Goal: Contribute content: Add original content to the website for others to see

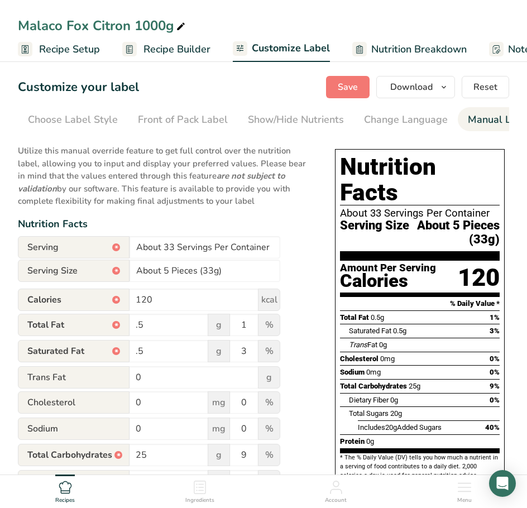
click at [71, 495] on div "Recipes" at bounding box center [65, 489] width 20 height 30
click at [68, 493] on icon at bounding box center [65, 487] width 12 height 12
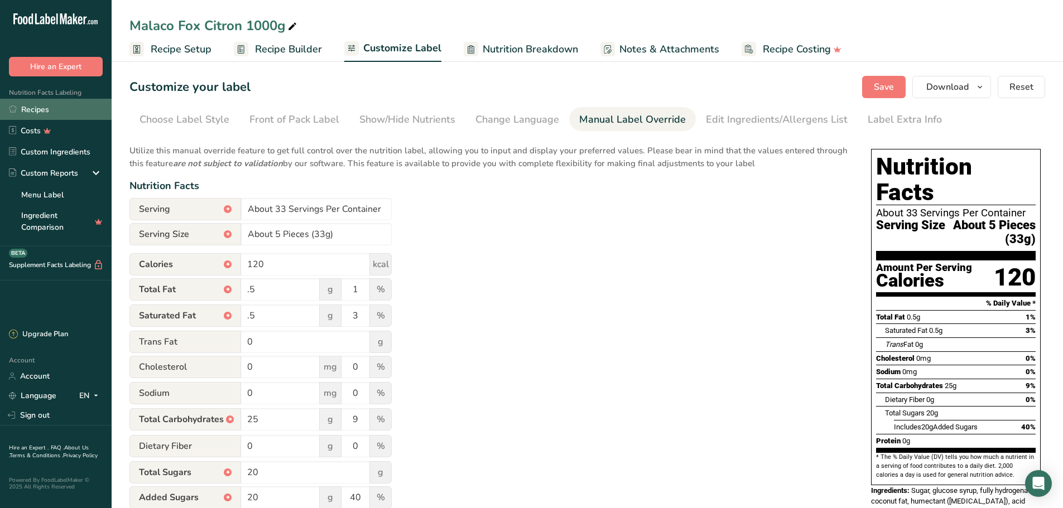
click at [56, 110] on link "Recipes" at bounding box center [56, 109] width 112 height 21
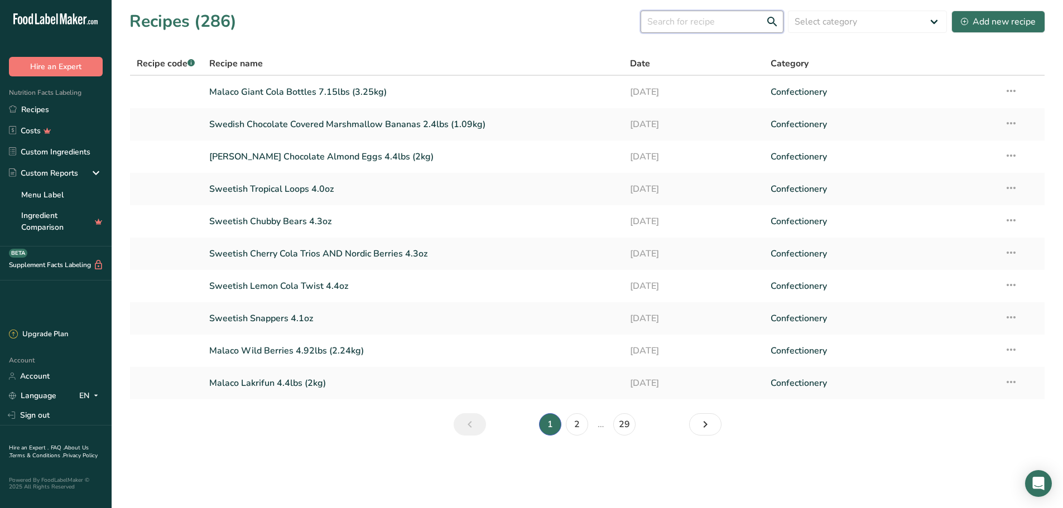
click at [526, 27] on input "text" at bounding box center [712, 22] width 143 height 22
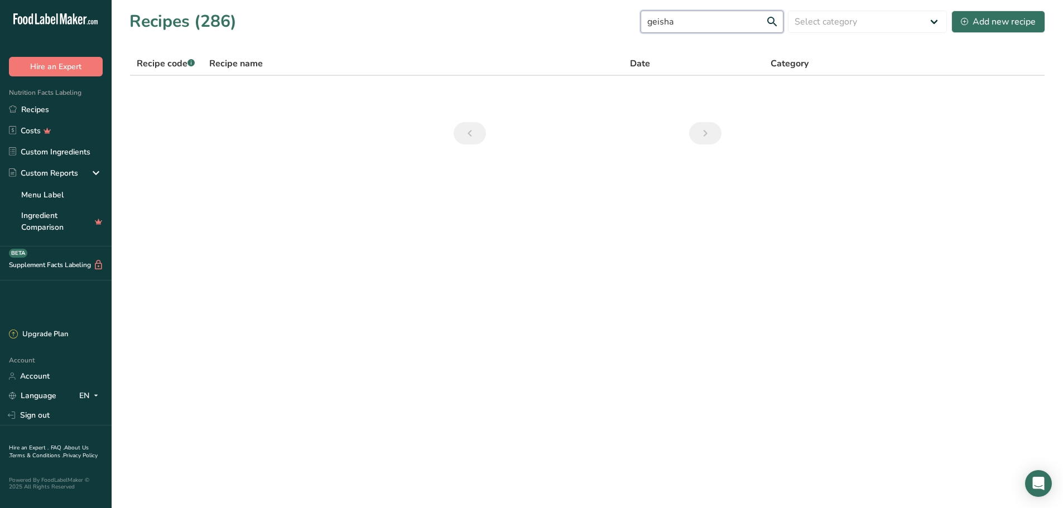
click at [526, 27] on input "geisha" at bounding box center [712, 22] width 143 height 22
click at [526, 26] on input "geisha" at bounding box center [712, 22] width 143 height 22
type input "fazer"
click at [441, 92] on link "[PERSON_NAME] Milk Chocolate 145g" at bounding box center [413, 91] width 408 height 23
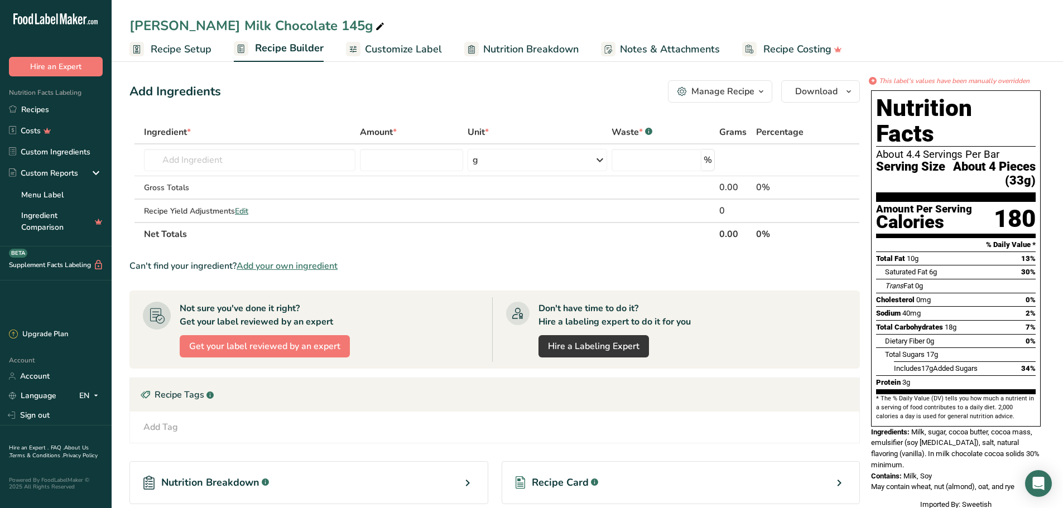
click at [391, 43] on span "Customize Label" at bounding box center [403, 49] width 77 height 15
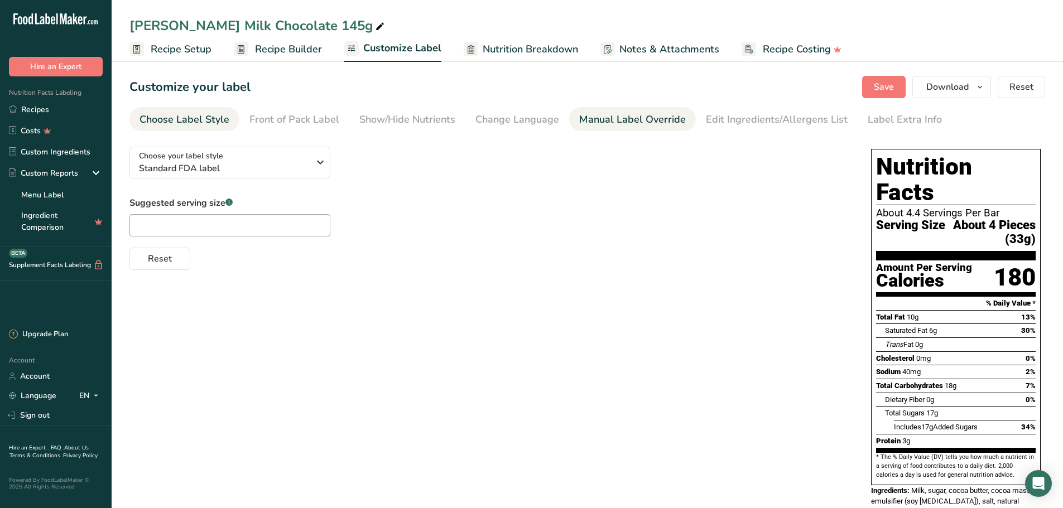
click at [526, 113] on div "Manual Label Override" at bounding box center [632, 119] width 107 height 15
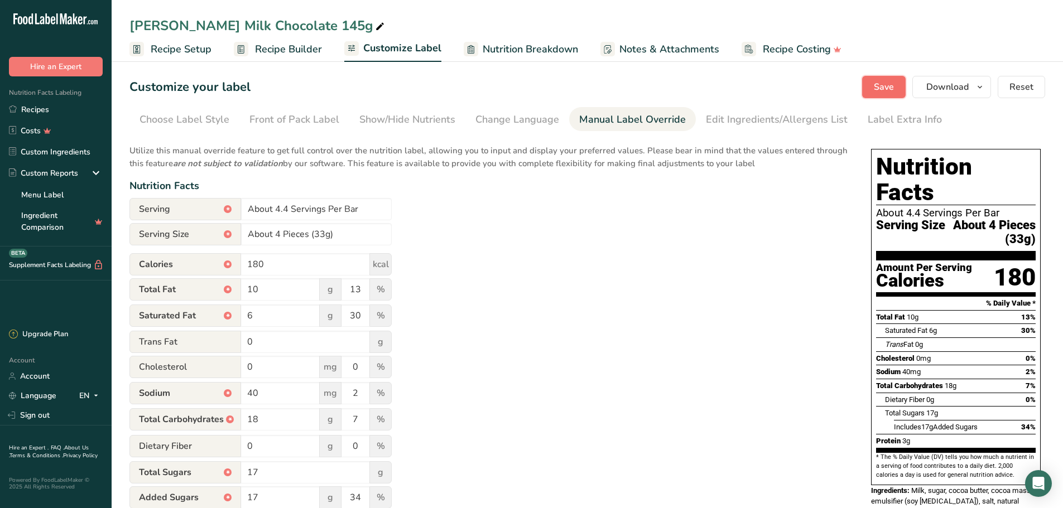
click at [526, 90] on span "Save" at bounding box center [884, 86] width 20 height 13
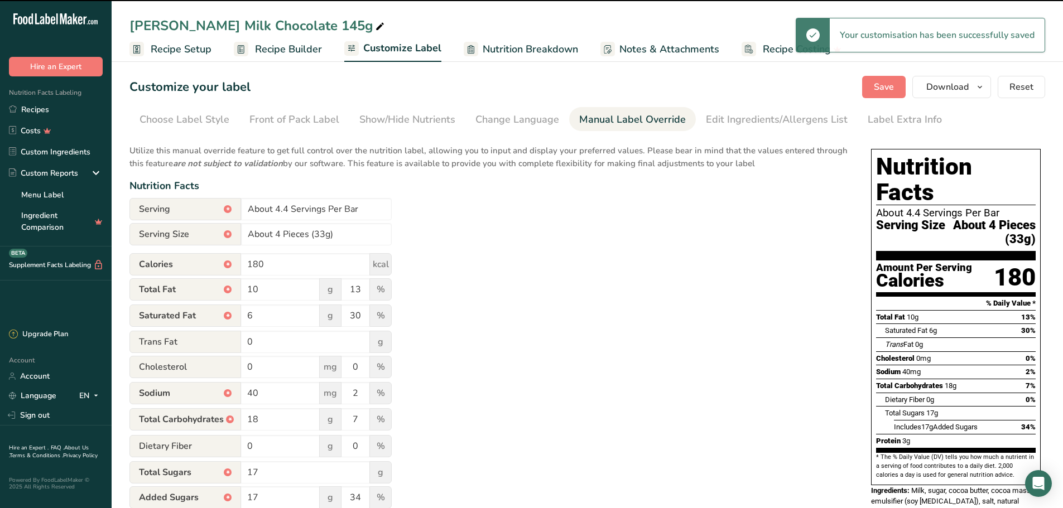
click at [320, 22] on div "[PERSON_NAME] Milk Chocolate 145g" at bounding box center [257, 26] width 257 height 20
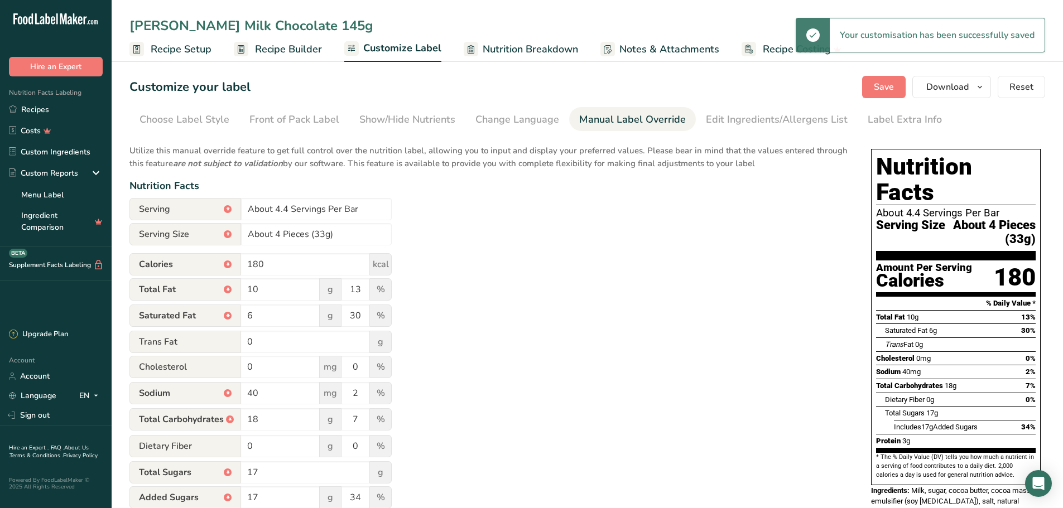
click at [302, 22] on input "[PERSON_NAME] Milk Chocolate 145g" at bounding box center [587, 26] width 916 height 20
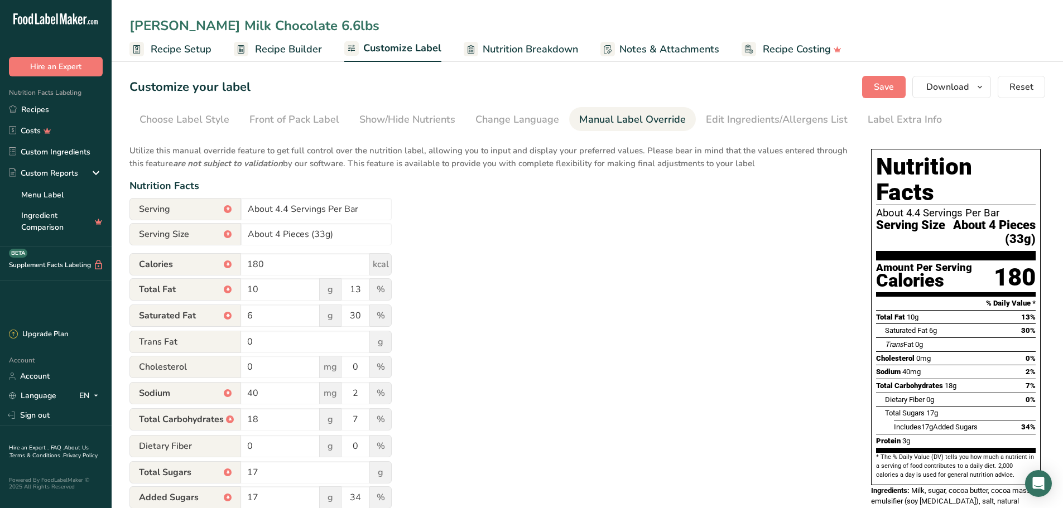
type input "[PERSON_NAME] Milk Chocolate 6.6lbs"
click at [526, 214] on div "Utilize this manual override feature to get full control over the nutrition lab…" at bounding box center [488, 350] width 719 height 424
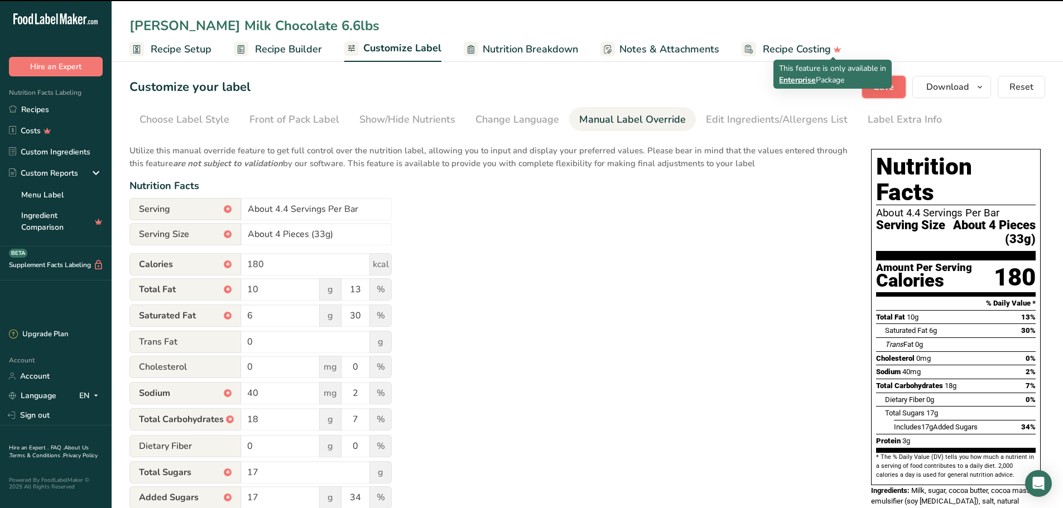
click at [526, 90] on span "Save" at bounding box center [884, 86] width 20 height 13
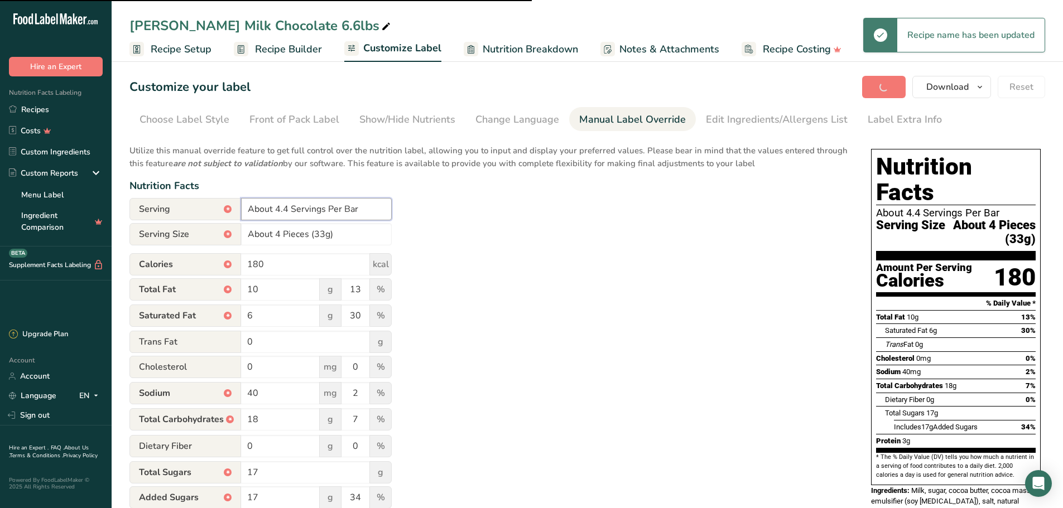
click at [370, 206] on input "About 4.4 Servings Per Bar" at bounding box center [316, 209] width 151 height 22
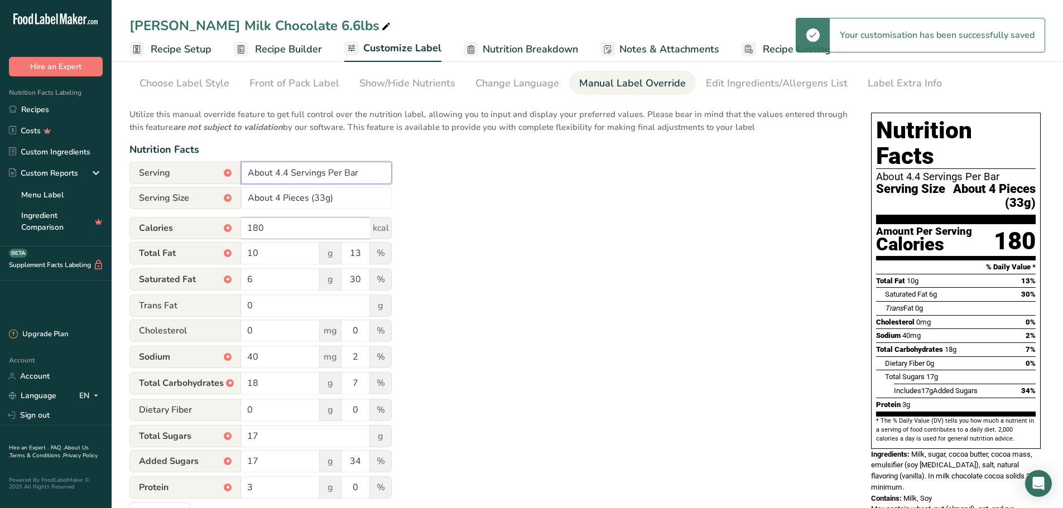
scroll to position [56, 0]
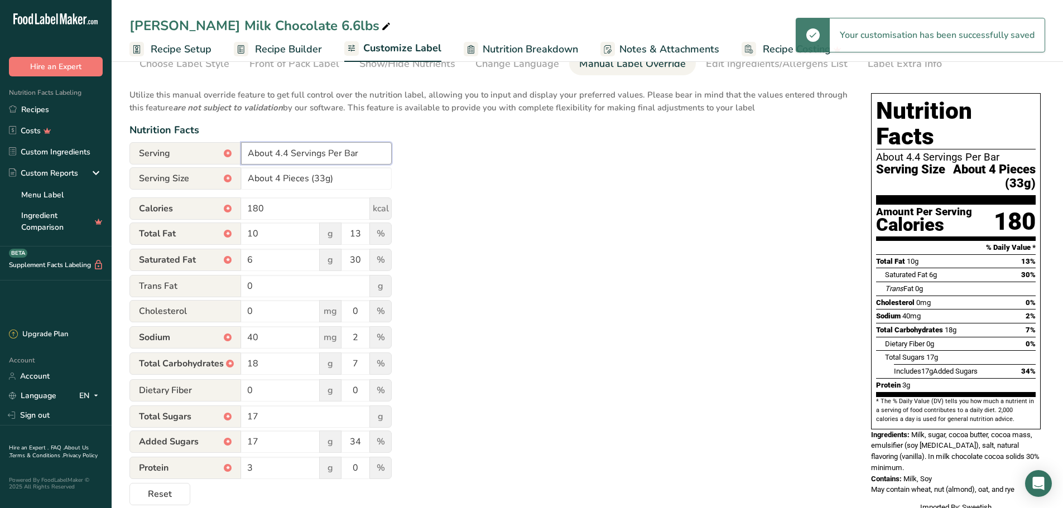
click at [367, 148] on input "About 4.4 Servings Per Bar" at bounding box center [316, 153] width 151 height 22
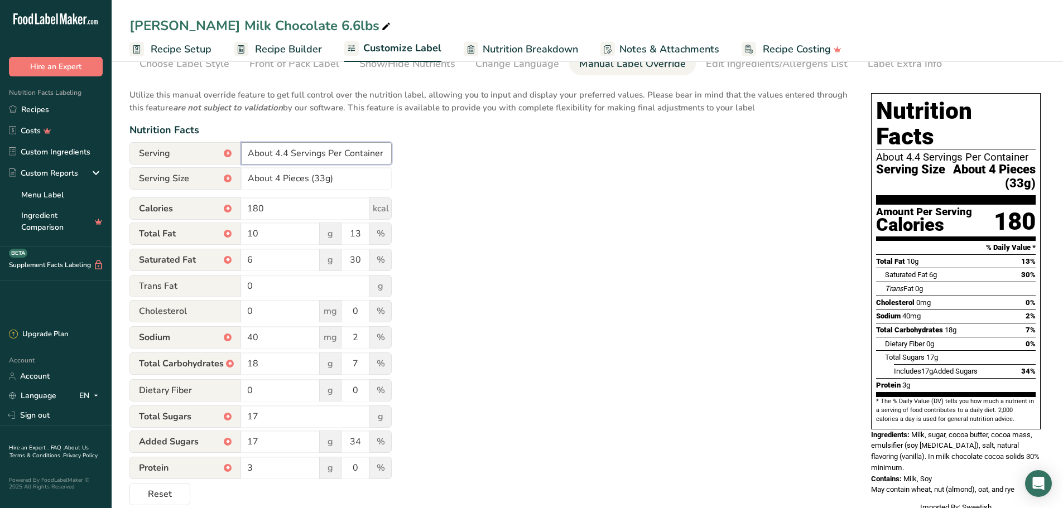
click at [283, 149] on input "About 4.4 Servings Per Container" at bounding box center [316, 153] width 151 height 22
type input "About 91 Servings Per Container"
click at [526, 317] on div "Utilize this manual override feature to get full control over the nutrition lab…" at bounding box center [488, 294] width 719 height 424
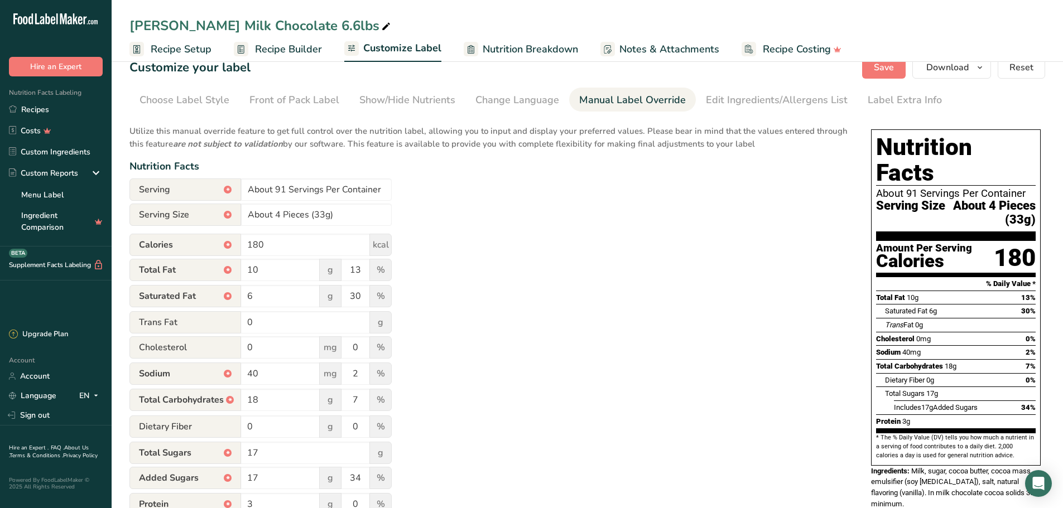
scroll to position [0, 0]
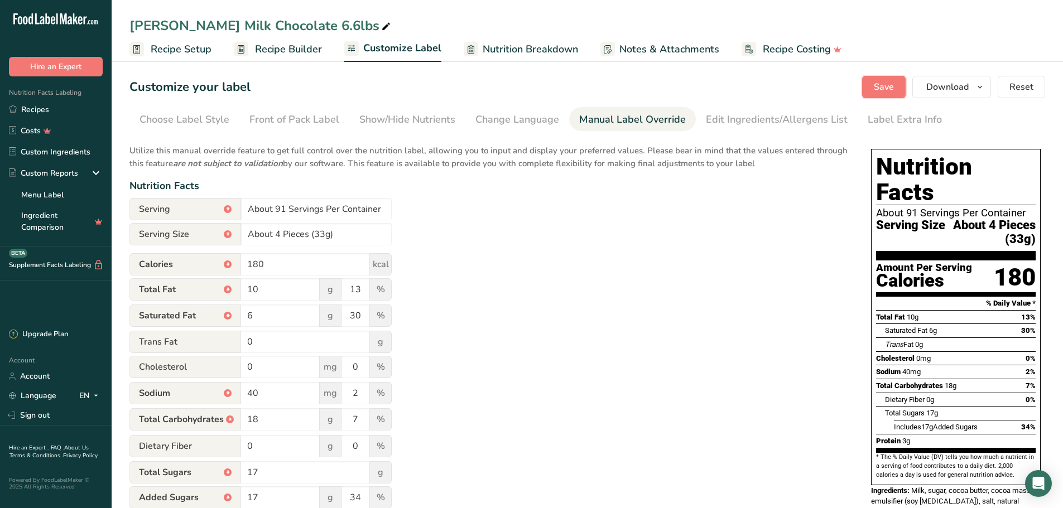
click at [526, 88] on button "Save" at bounding box center [884, 87] width 44 height 22
click at [79, 108] on link "Recipes" at bounding box center [56, 109] width 112 height 21
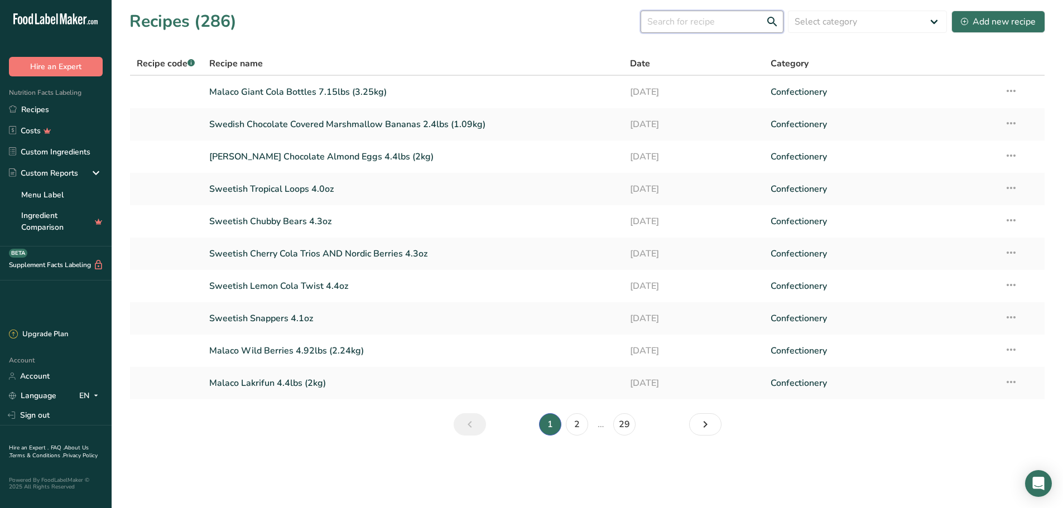
click at [526, 27] on input "text" at bounding box center [712, 22] width 143 height 22
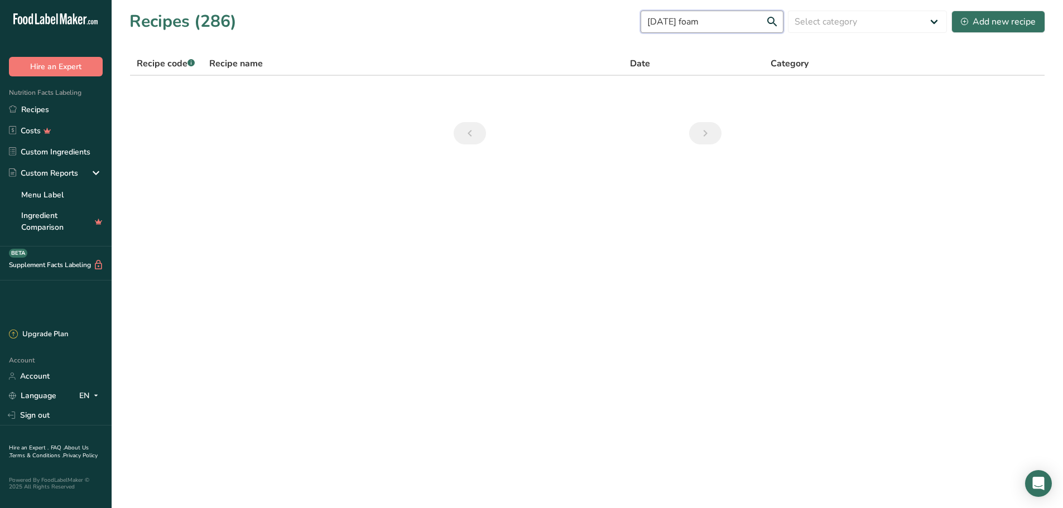
click at [526, 23] on input "[DATE] foam" at bounding box center [712, 22] width 143 height 22
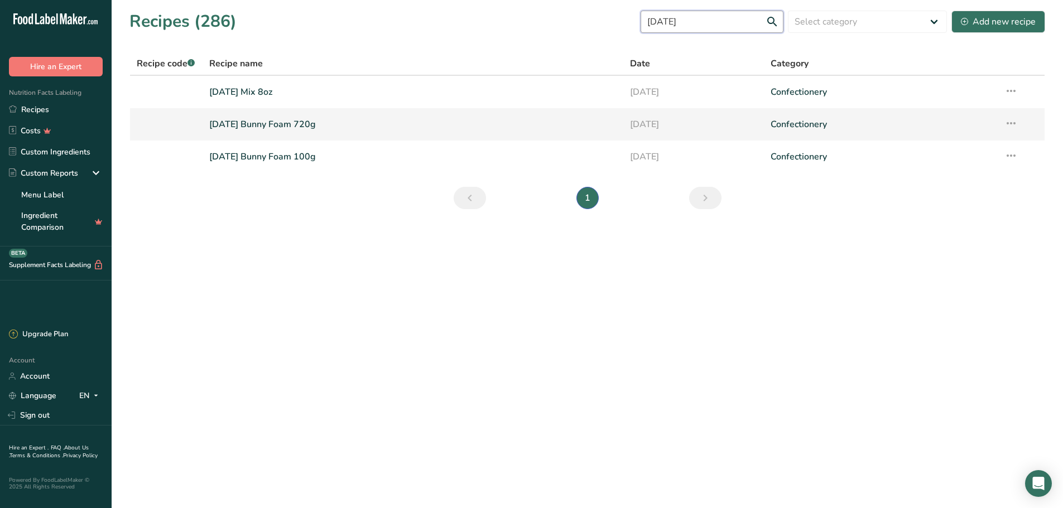
type input "[DATE]"
click at [498, 138] on td "[DATE] Bunny Foam 720g" at bounding box center [413, 124] width 421 height 32
click at [442, 137] on td "[DATE] Bunny Foam 720g" at bounding box center [413, 124] width 421 height 32
click at [352, 119] on link "[DATE] Bunny Foam 720g" at bounding box center [413, 124] width 408 height 23
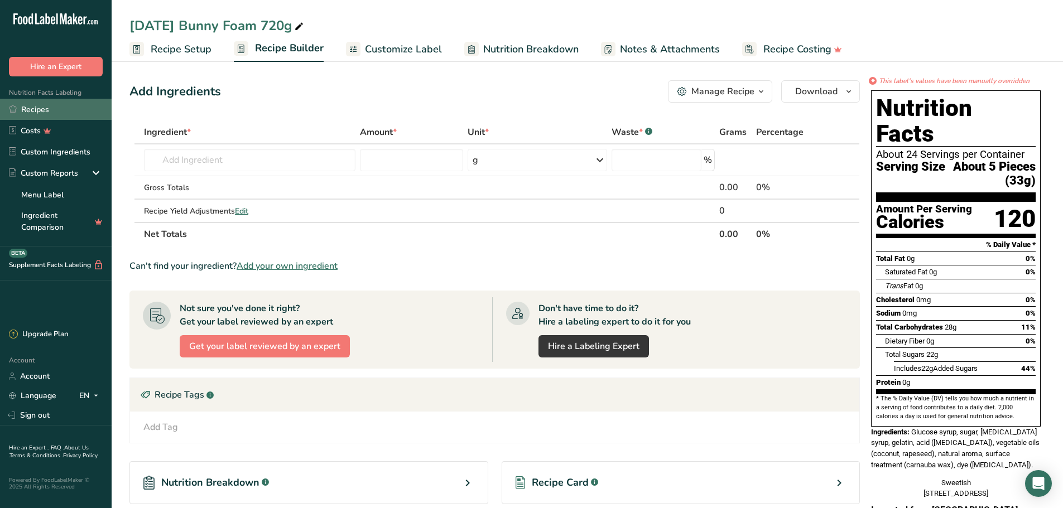
click at [71, 109] on link "Recipes" at bounding box center [56, 109] width 112 height 21
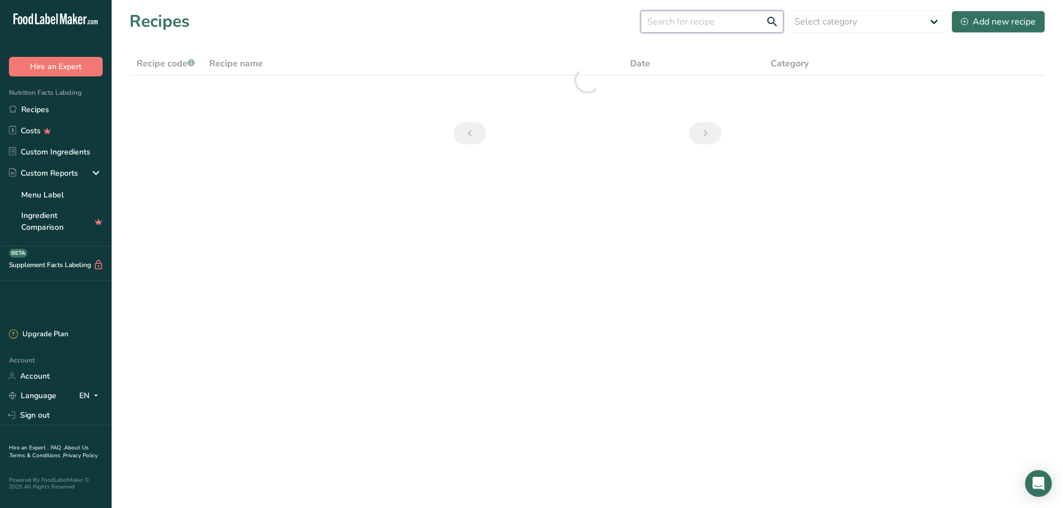
click at [526, 17] on input "text" at bounding box center [712, 22] width 143 height 22
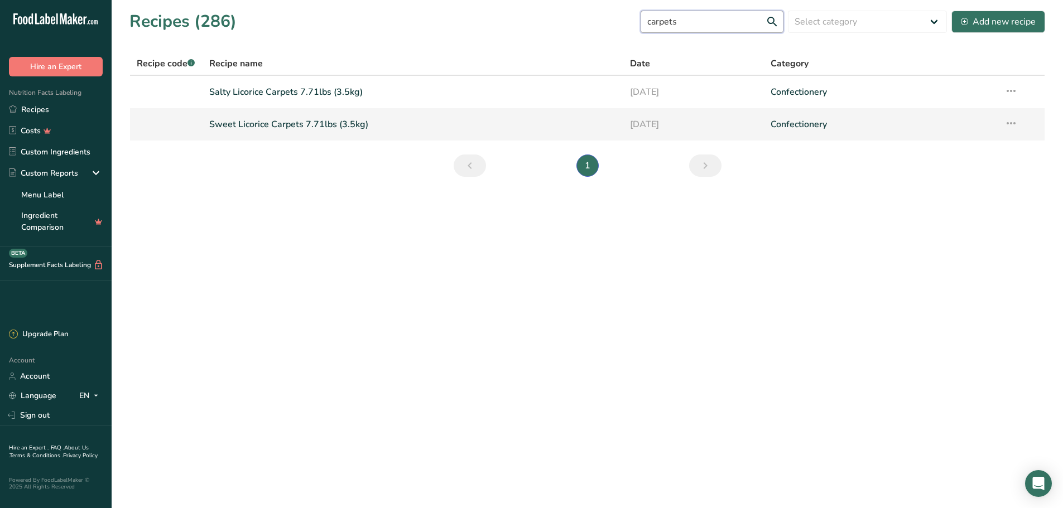
type input "carpets"
click at [498, 126] on link "Sweet Licorice Carpets 7.71lbs (3.5kg)" at bounding box center [413, 124] width 408 height 23
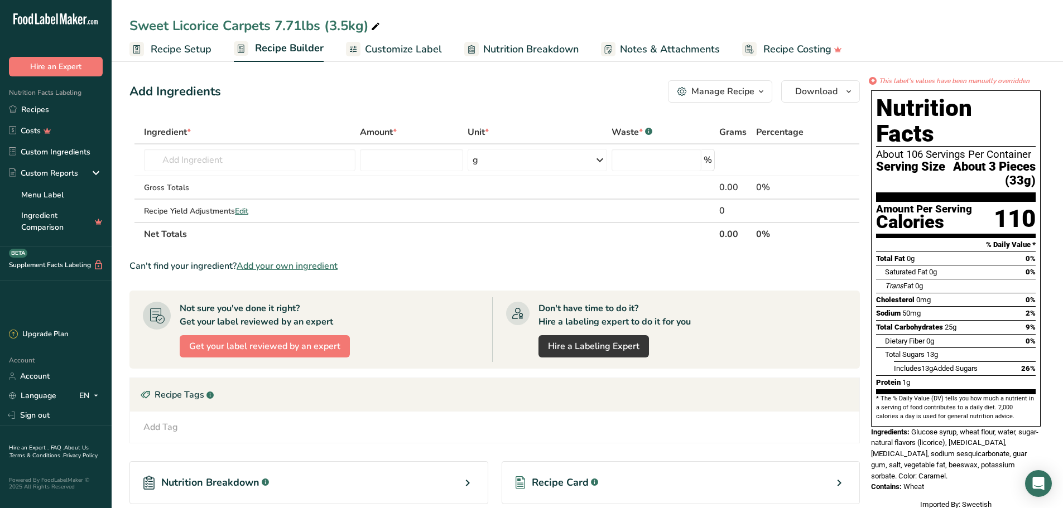
click at [422, 49] on span "Customize Label" at bounding box center [403, 49] width 77 height 15
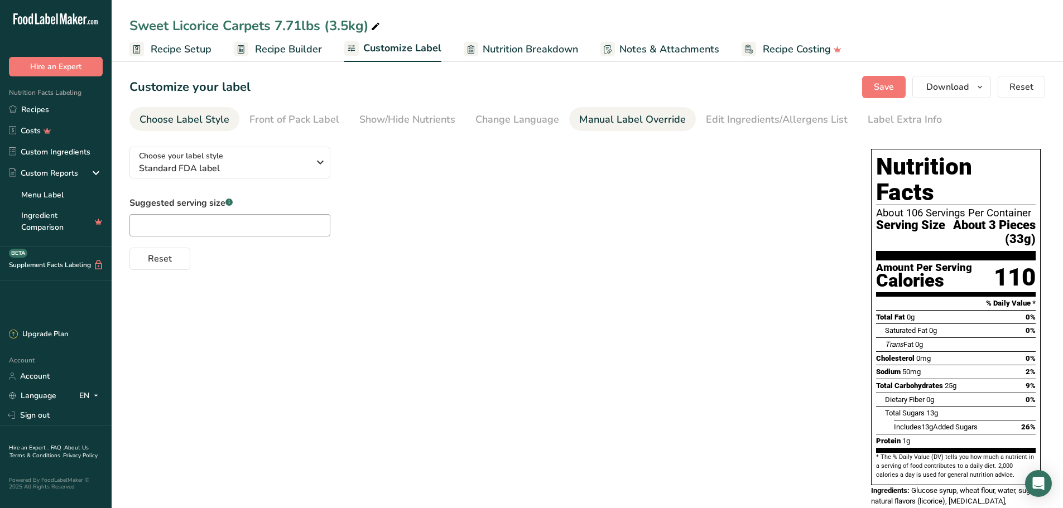
click at [526, 118] on div "Manual Label Override" at bounding box center [632, 119] width 107 height 15
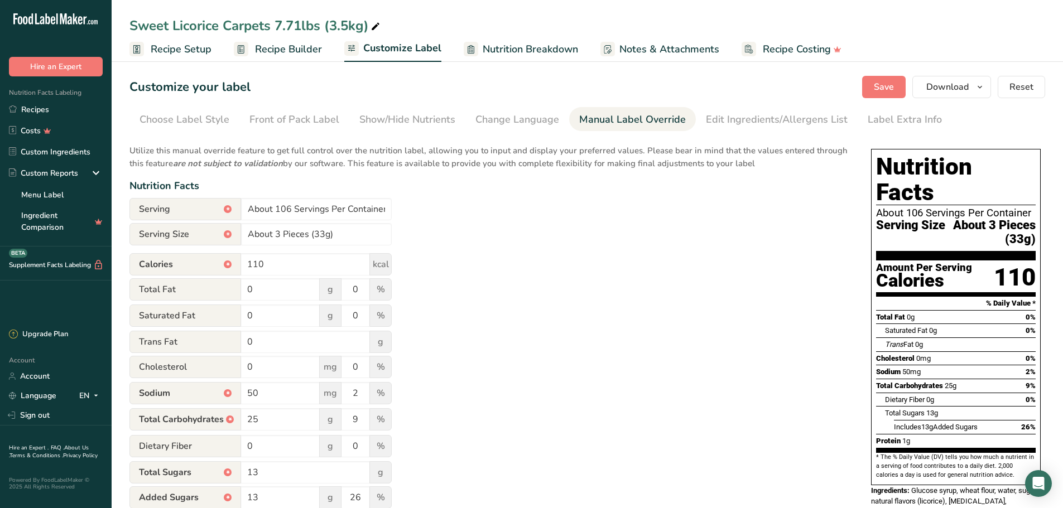
click at [526, 118] on div "Manual Label Override" at bounding box center [632, 119] width 107 height 15
click at [526, 82] on span "Save" at bounding box center [884, 86] width 20 height 13
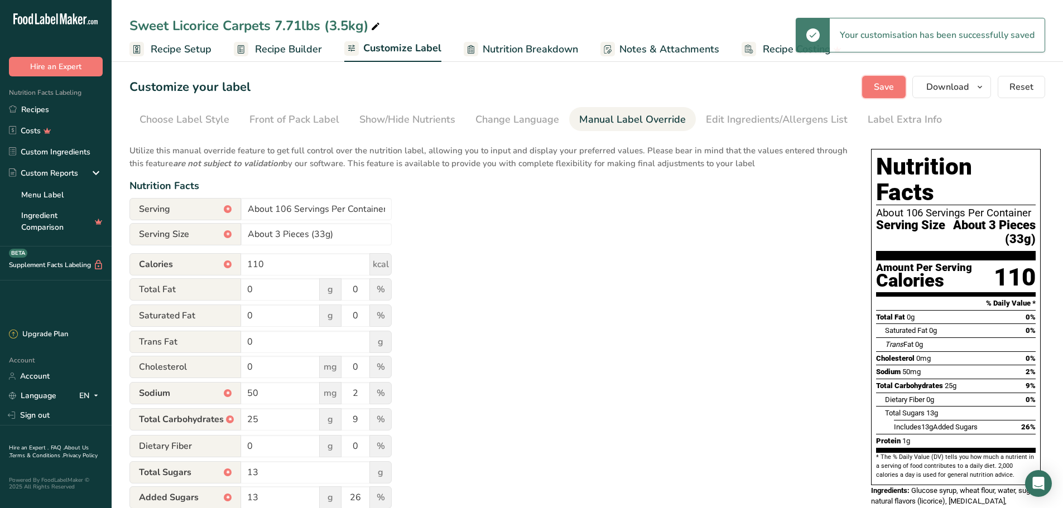
scroll to position [56, 0]
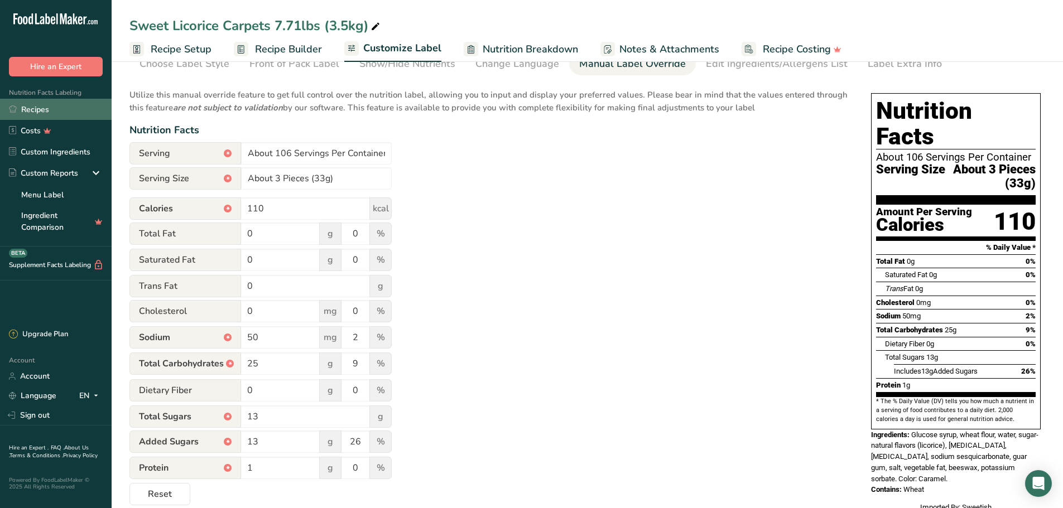
click at [71, 103] on link "Recipes" at bounding box center [56, 109] width 112 height 21
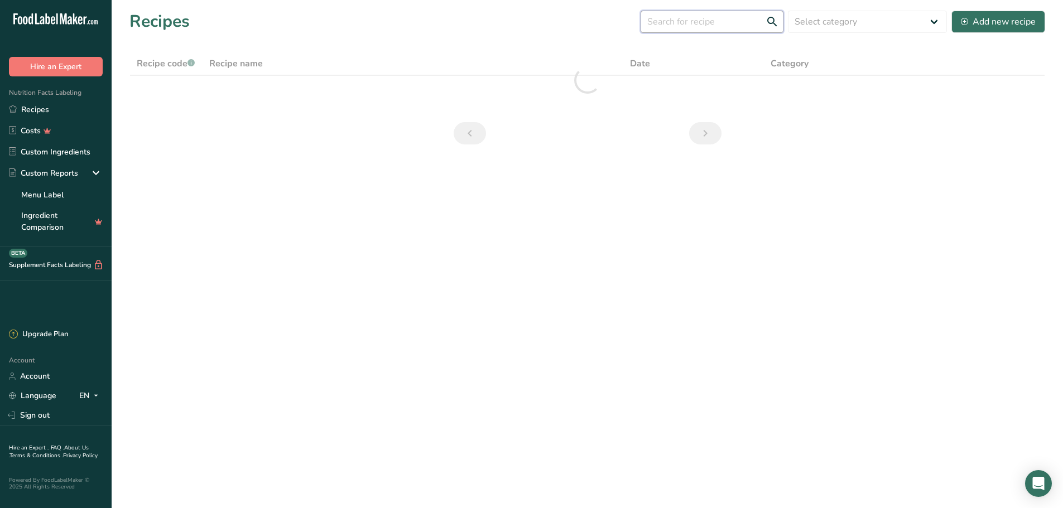
click at [526, 17] on input "text" at bounding box center [712, 22] width 143 height 22
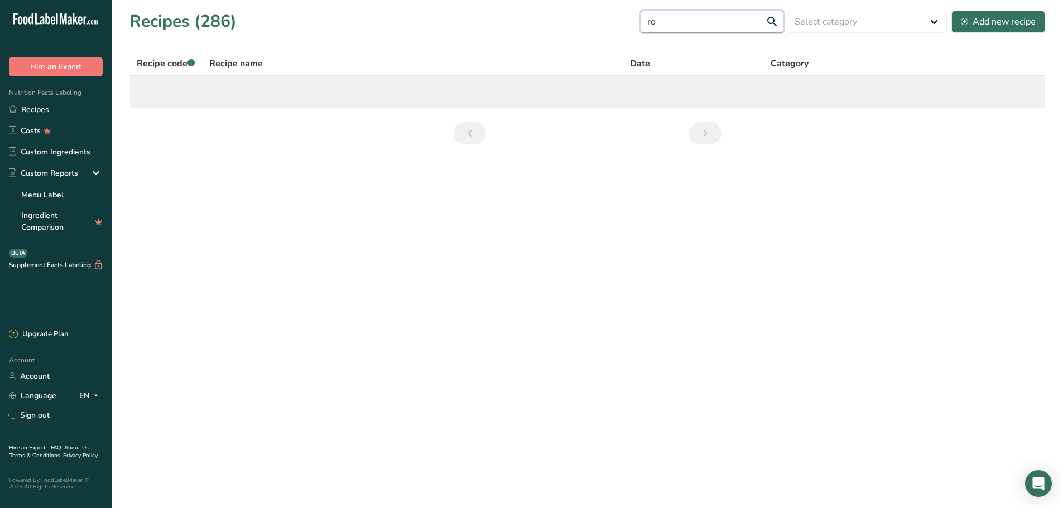
type input "r"
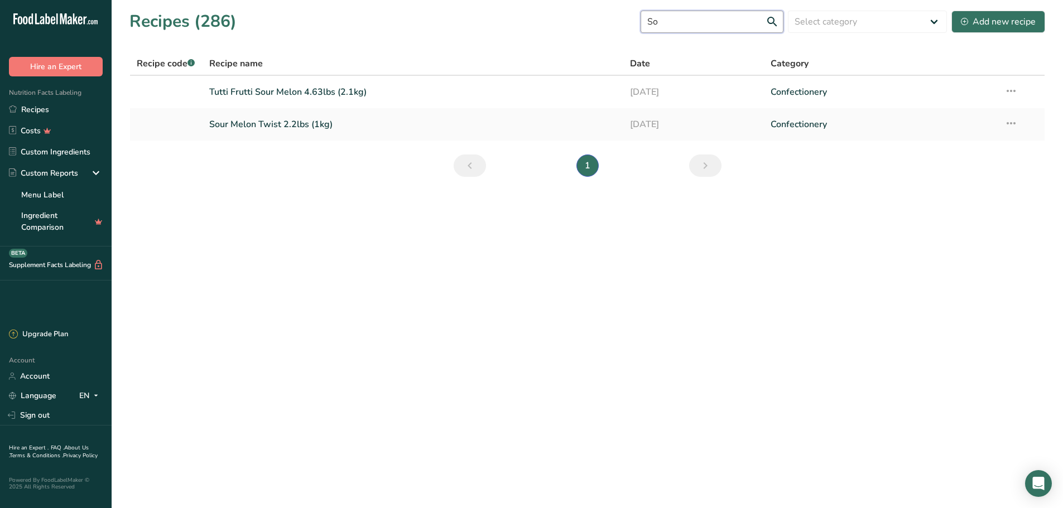
type input "S"
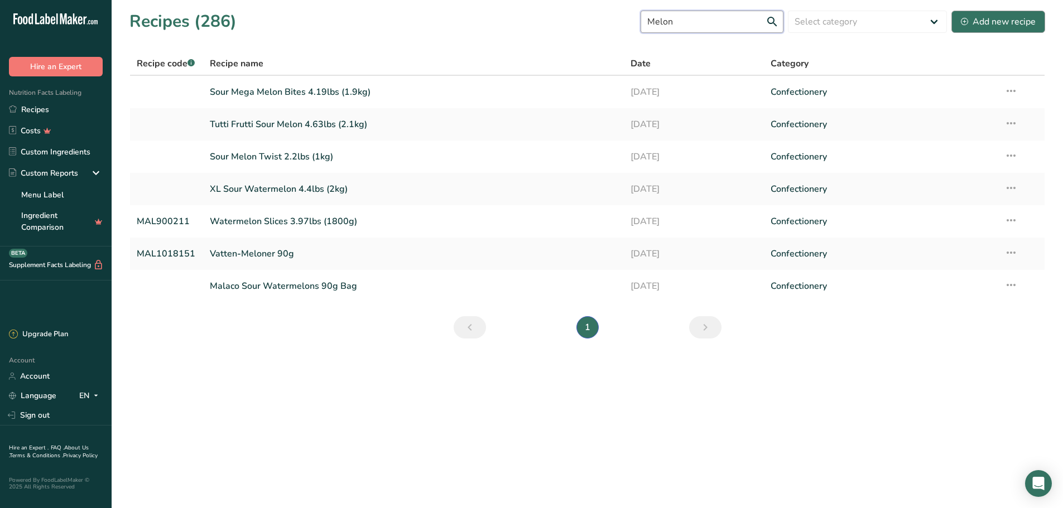
type input "Melon"
click at [526, 13] on button "Add new recipe" at bounding box center [998, 22] width 94 height 22
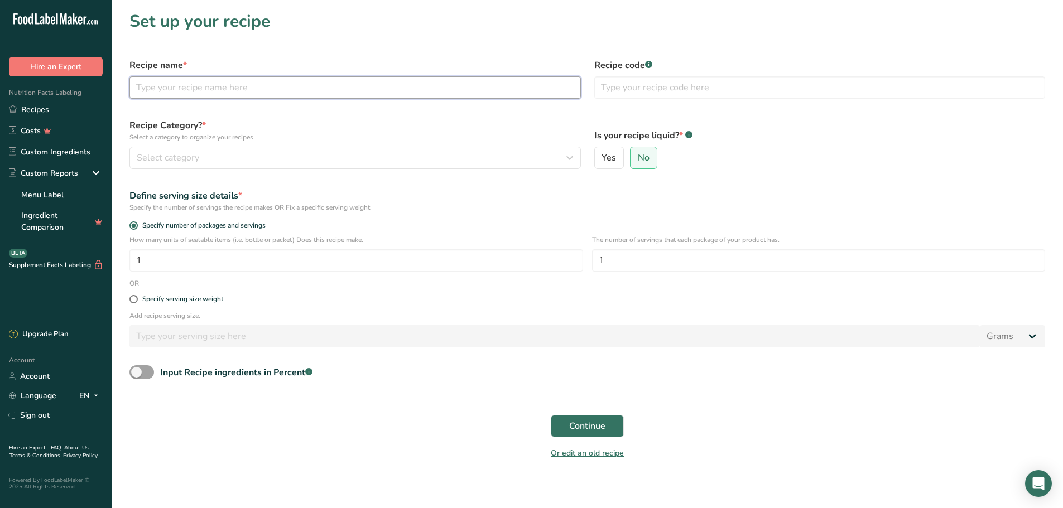
click at [328, 78] on input "text" at bounding box center [354, 87] width 451 height 22
type input "Sour Melon Rocks 7.71lbs (3.5kg)"
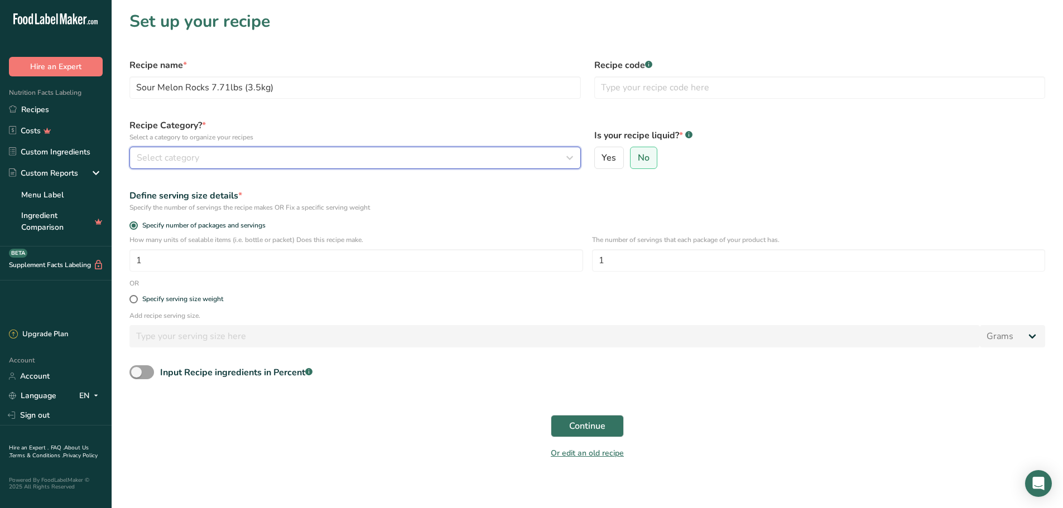
click at [330, 150] on button "Select category" at bounding box center [354, 158] width 451 height 22
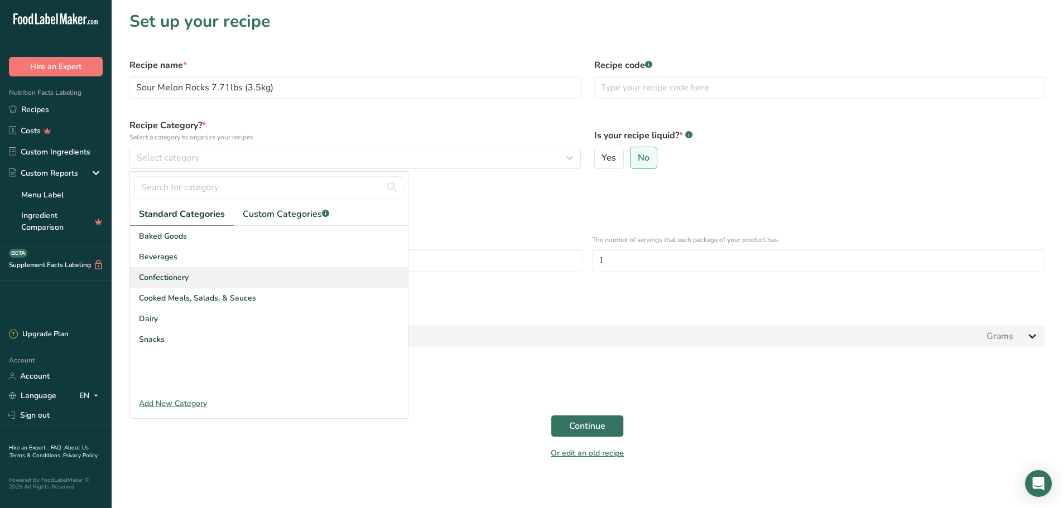
click at [197, 267] on div "Confectionery" at bounding box center [269, 277] width 278 height 21
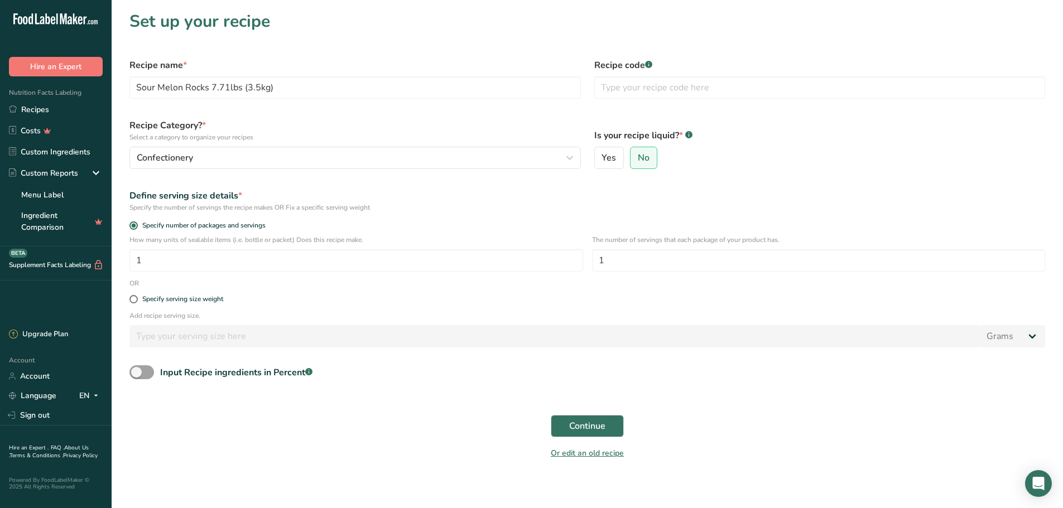
click at [165, 304] on div "Specify serving size weight" at bounding box center [587, 300] width 929 height 22
click at [167, 300] on div "Specify serving size weight" at bounding box center [182, 299] width 81 height 8
click at [137, 300] on input "Specify serving size weight" at bounding box center [132, 299] width 7 height 7
radio input "true"
radio input "false"
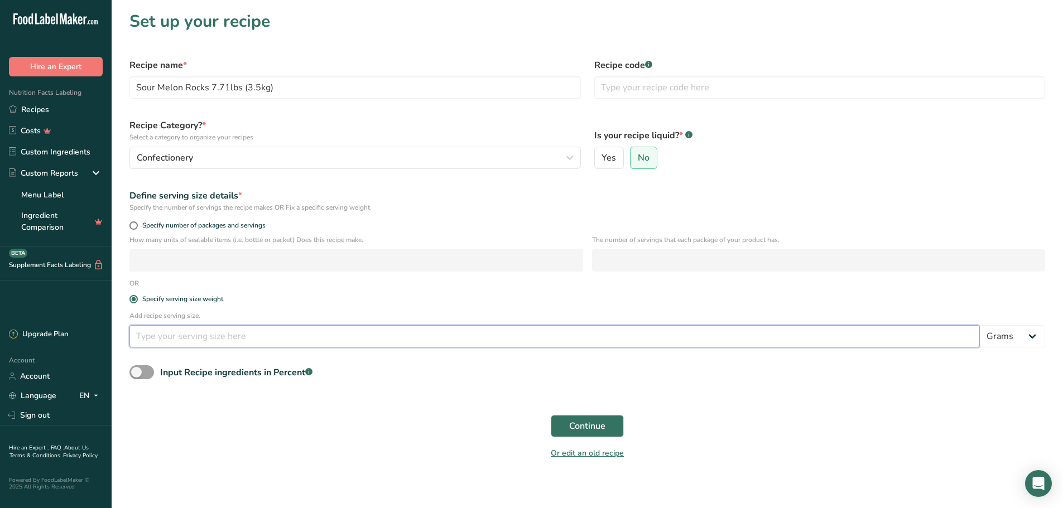
click at [165, 330] on input "number" at bounding box center [554, 336] width 850 height 22
type input "33"
click at [526, 435] on button "Continue" at bounding box center [587, 426] width 73 height 22
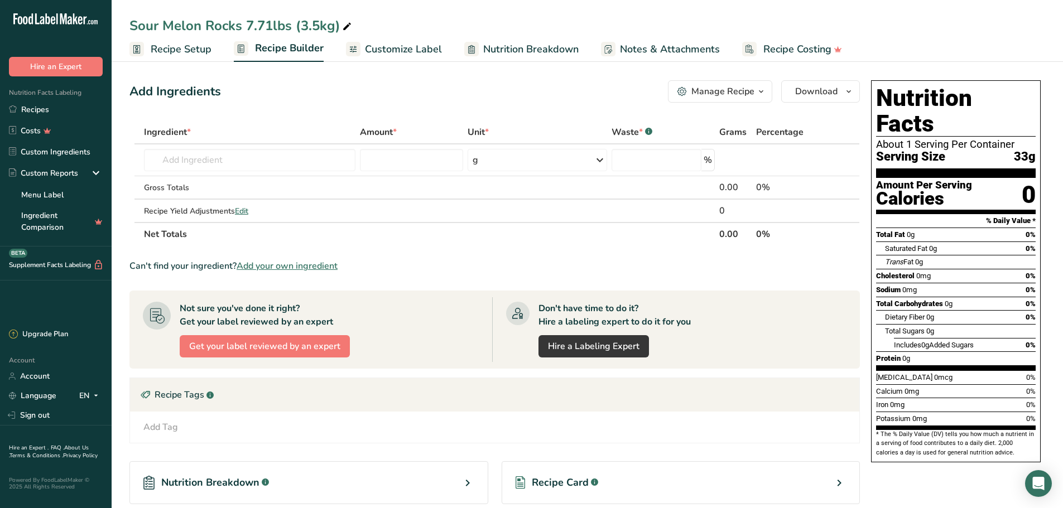
click at [400, 61] on link "Customize Label" at bounding box center [394, 49] width 96 height 25
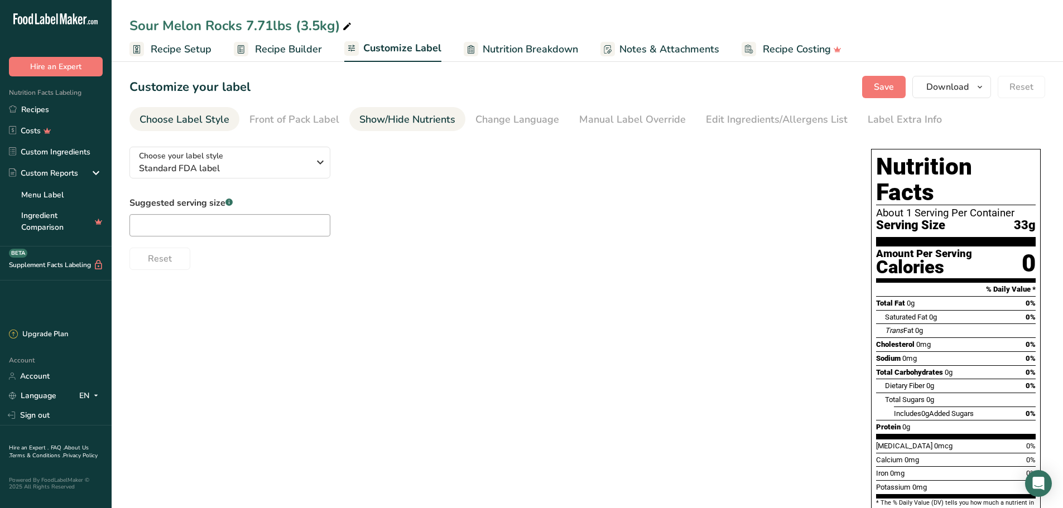
click at [410, 116] on div "Show/Hide Nutrients" at bounding box center [407, 119] width 96 height 15
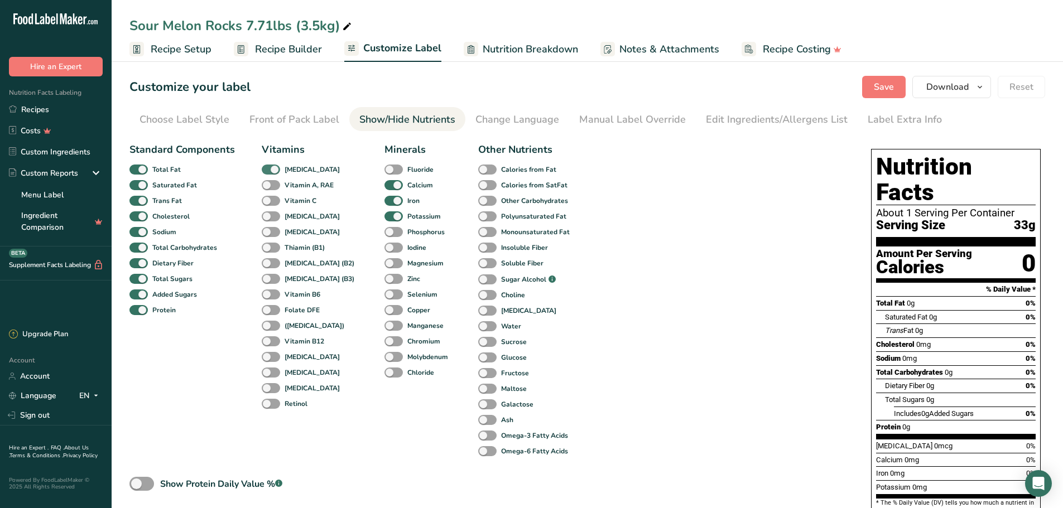
click at [268, 167] on span at bounding box center [271, 170] width 18 height 11
click at [268, 167] on input "[MEDICAL_DATA]" at bounding box center [265, 169] width 7 height 7
checkbox input "false"
click at [384, 185] on span at bounding box center [393, 185] width 18 height 11
click at [384, 185] on input "Calcium" at bounding box center [387, 184] width 7 height 7
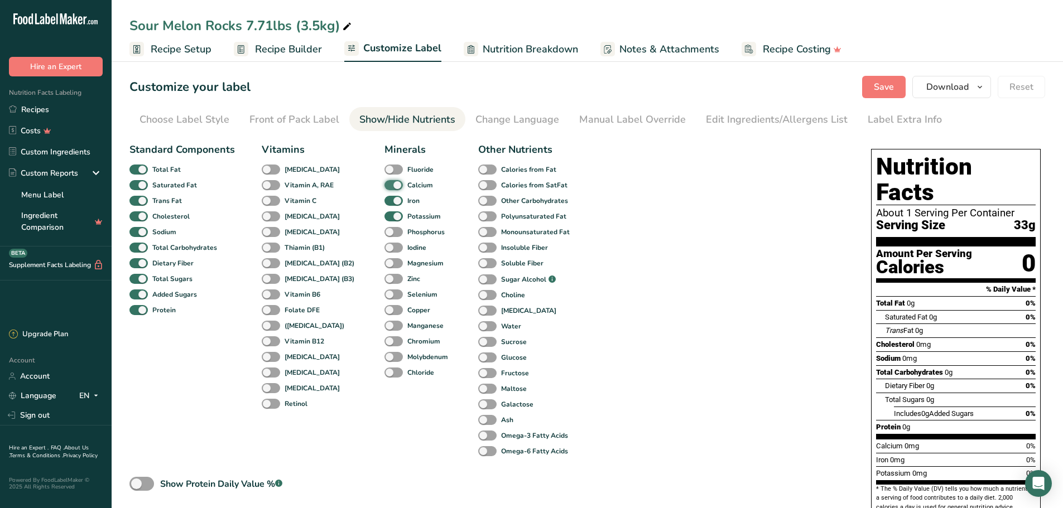
checkbox input "false"
click at [384, 196] on span at bounding box center [393, 201] width 18 height 11
click at [384, 197] on input "Iron" at bounding box center [387, 200] width 7 height 7
checkbox input "false"
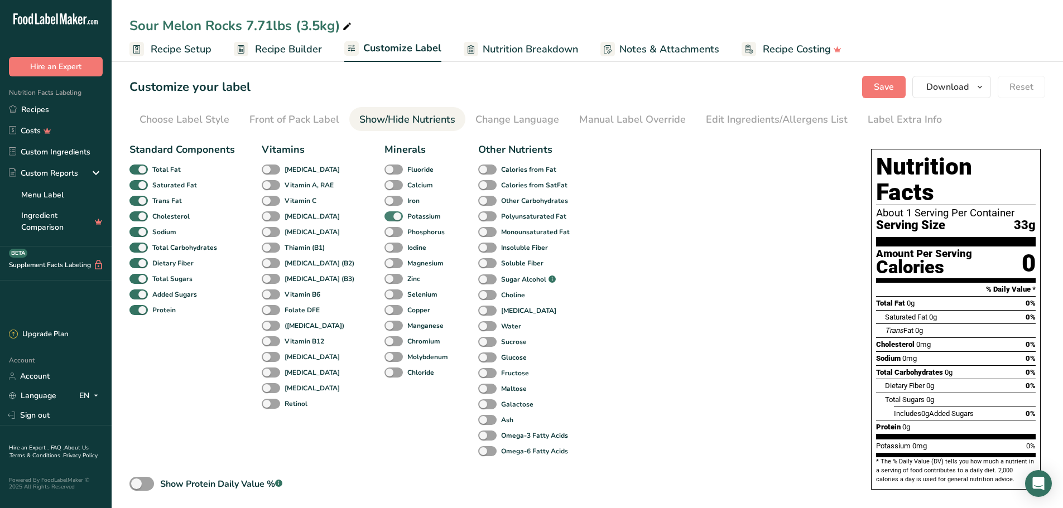
click at [384, 215] on span at bounding box center [393, 217] width 18 height 11
click at [384, 215] on input "Potassium" at bounding box center [387, 216] width 7 height 7
checkbox input "false"
click at [526, 83] on span "Save" at bounding box center [884, 86] width 20 height 13
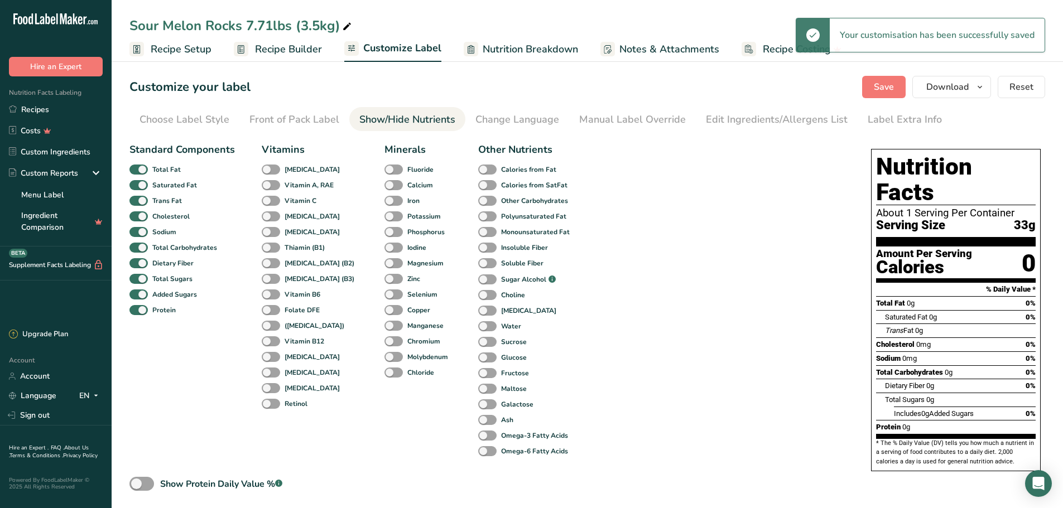
click at [526, 49] on span "Nutrition Breakdown" at bounding box center [530, 49] width 95 height 15
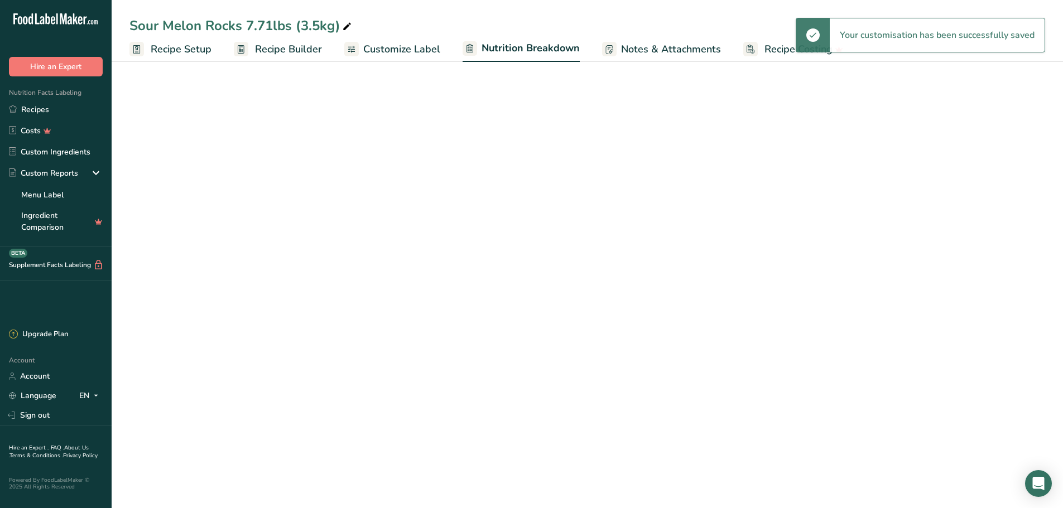
select select "Calories"
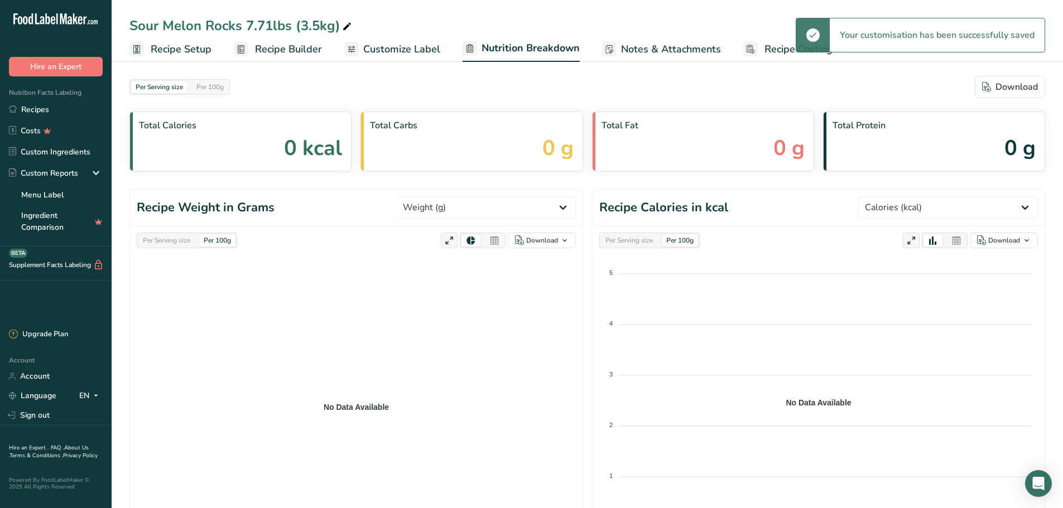
click at [526, 46] on span "Notes & Attachments" at bounding box center [671, 49] width 100 height 15
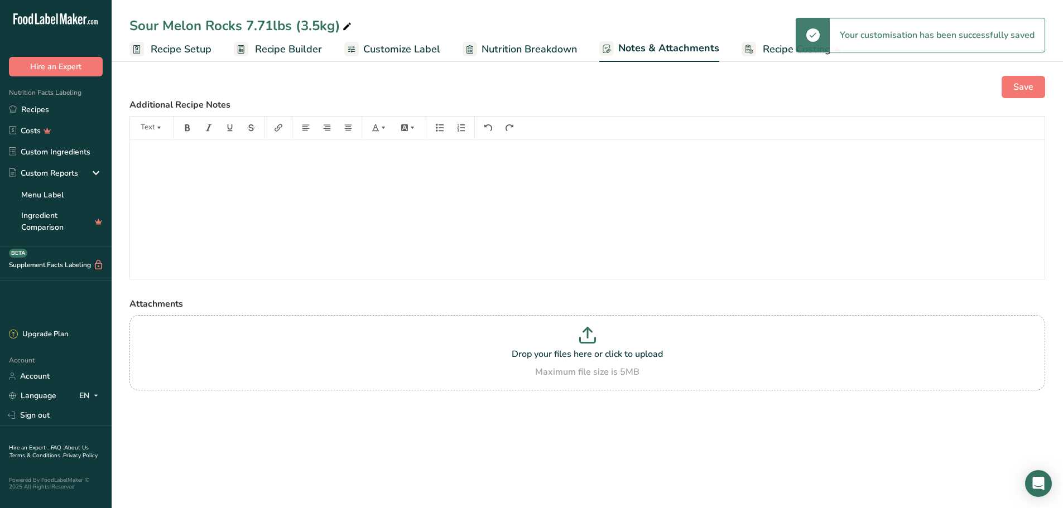
click at [395, 54] on span "Customize Label" at bounding box center [401, 49] width 77 height 15
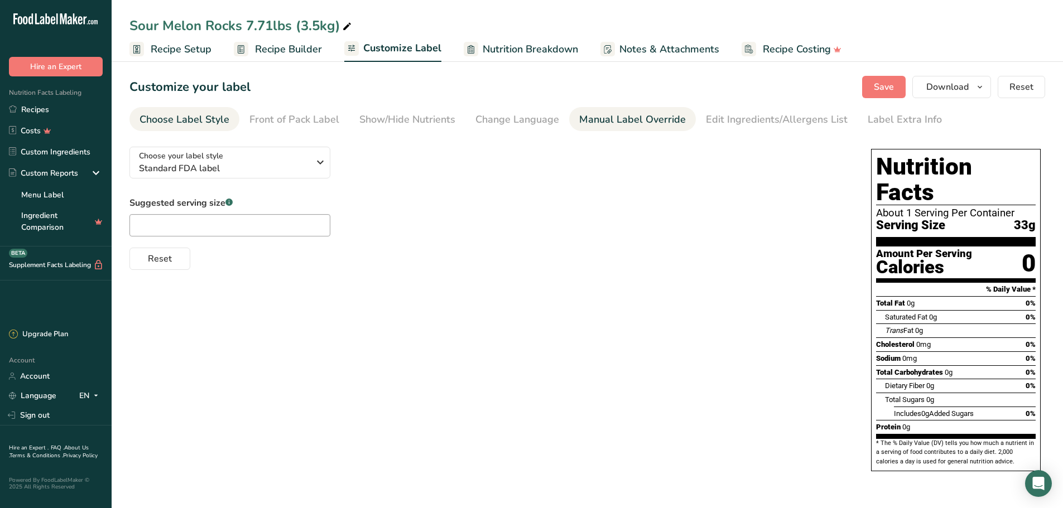
click at [526, 114] on div "Manual Label Override" at bounding box center [632, 119] width 107 height 15
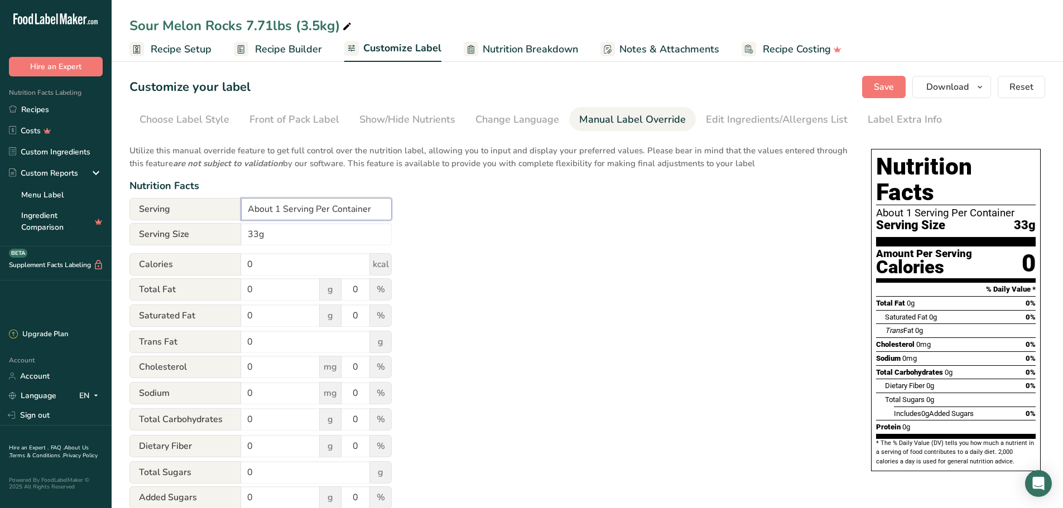
click at [278, 206] on input "About 1 Serving Per Container" at bounding box center [316, 209] width 151 height 22
click at [323, 210] on input "About 106 Serving Per Container" at bounding box center [316, 209] width 151 height 22
type input "About 106 Servings Per Container"
click at [248, 234] on input "33g" at bounding box center [316, 234] width 151 height 22
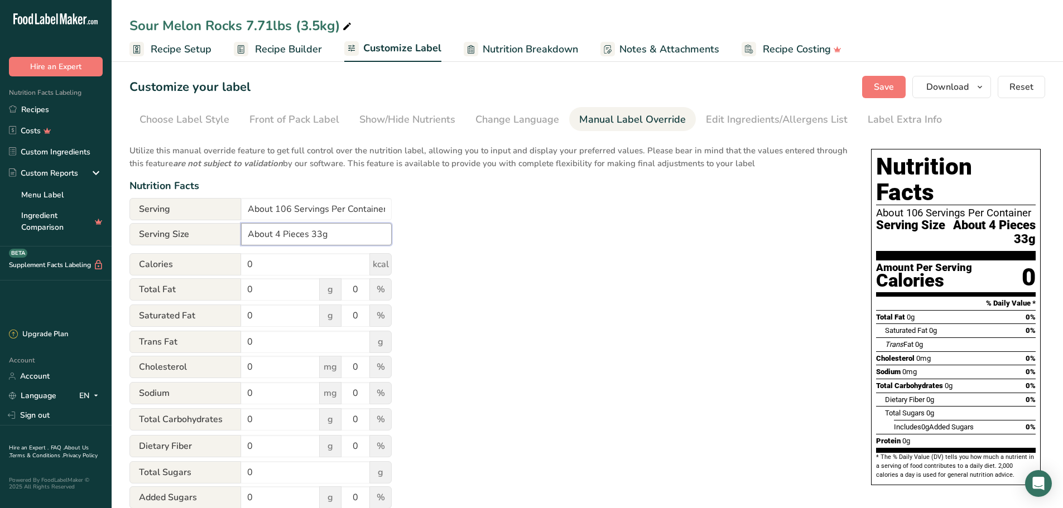
type input "About 4 Pieces 33g"
click at [286, 254] on input "0" at bounding box center [305, 264] width 129 height 22
click at [288, 254] on input "0" at bounding box center [305, 264] width 129 height 22
click at [285, 266] on input "0" at bounding box center [305, 264] width 129 height 22
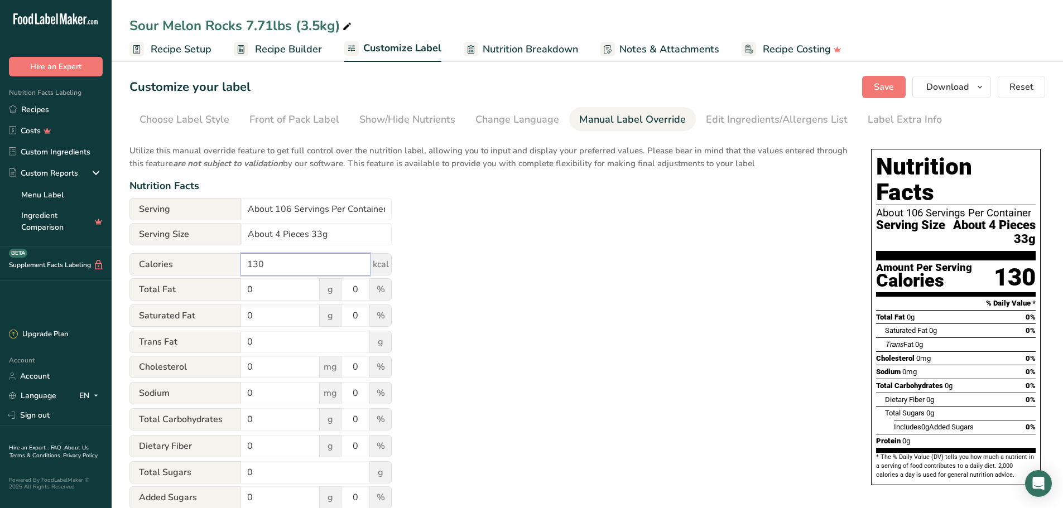
type input "130"
type input "32"
type input "12"
type input "25"
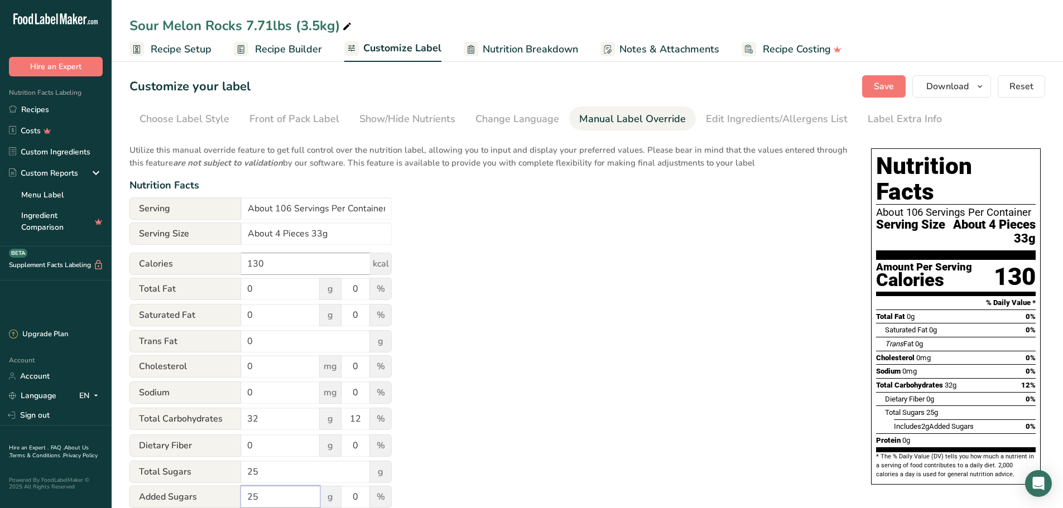
type input "25"
type input "50"
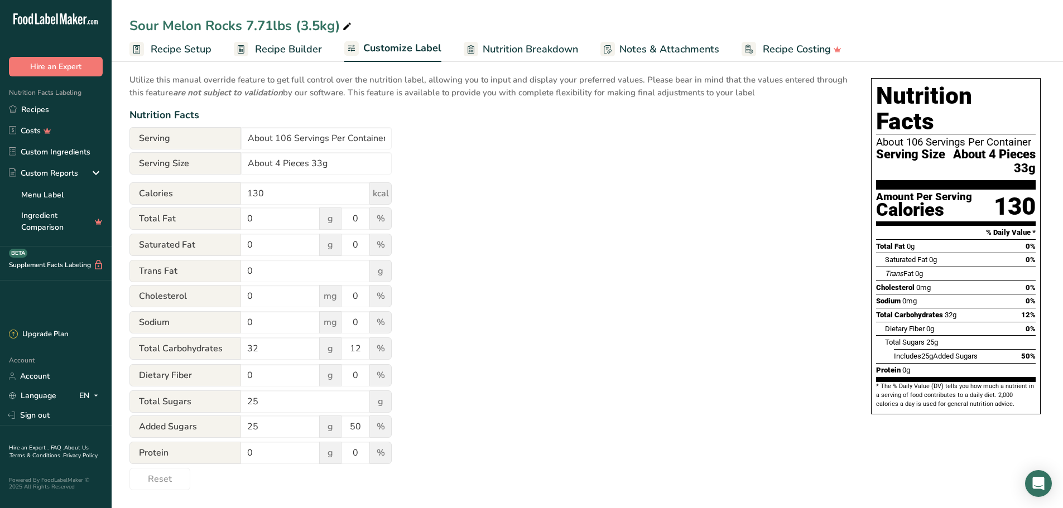
click at [526, 271] on div "Utilize this manual override feature to get full control over the nutrition lab…" at bounding box center [488, 279] width 719 height 424
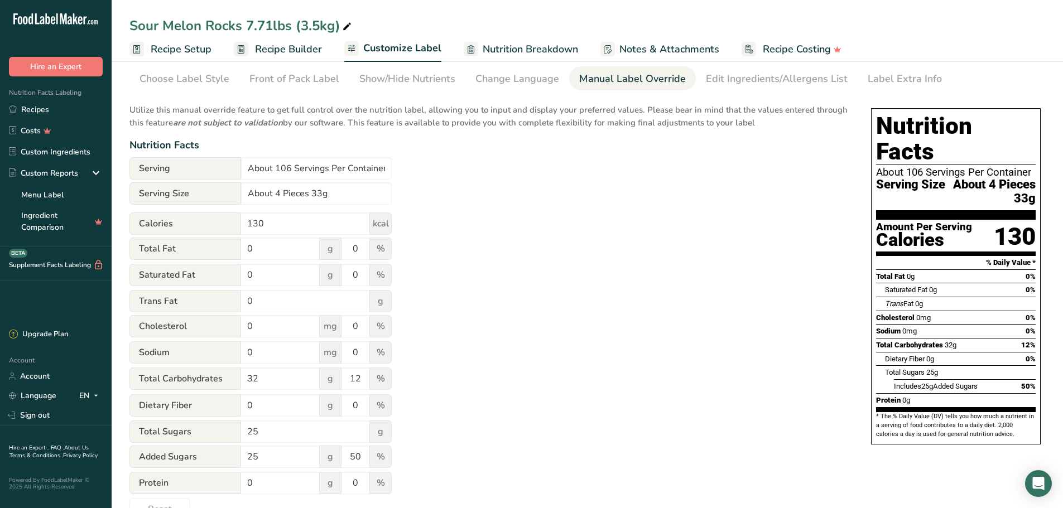
scroll to position [0, 0]
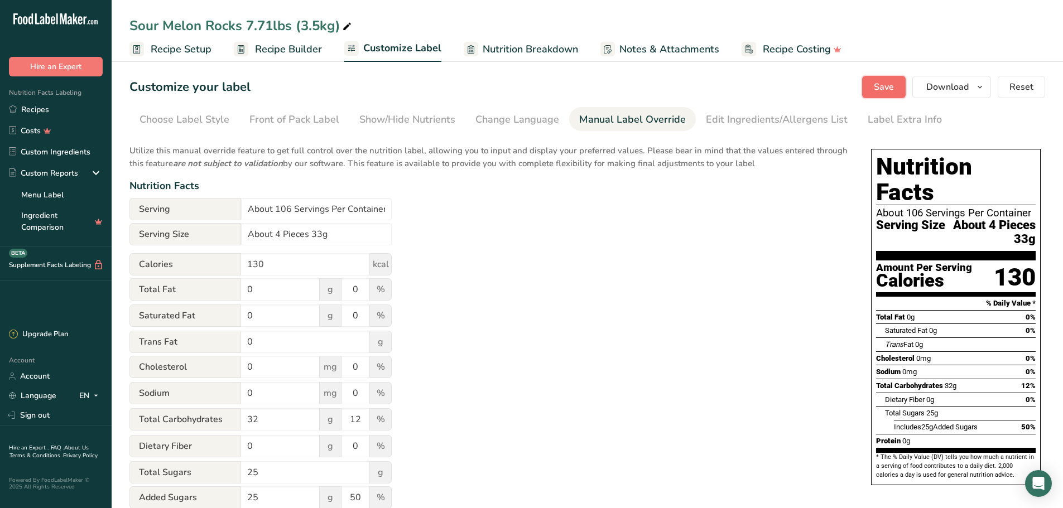
click at [526, 85] on span "Save" at bounding box center [884, 86] width 20 height 13
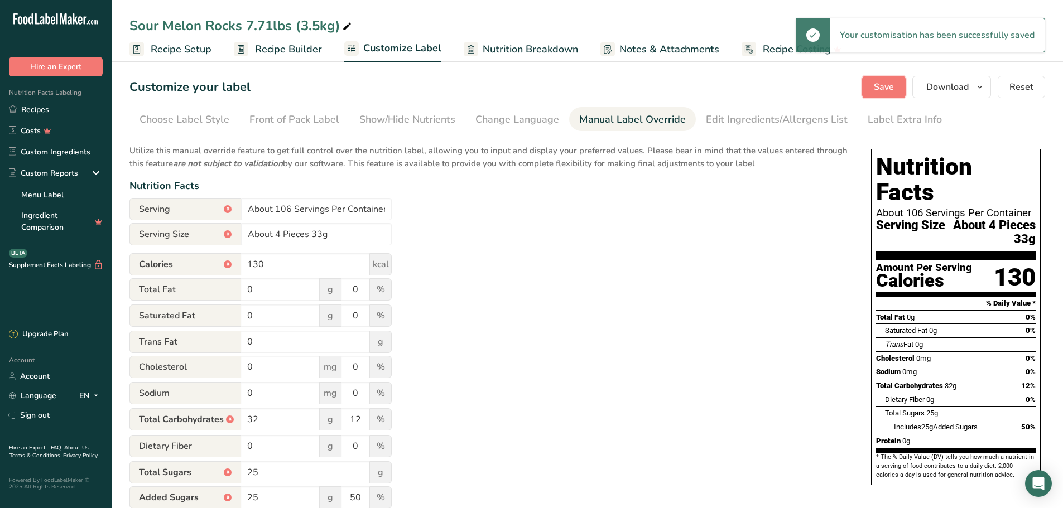
scroll to position [56, 0]
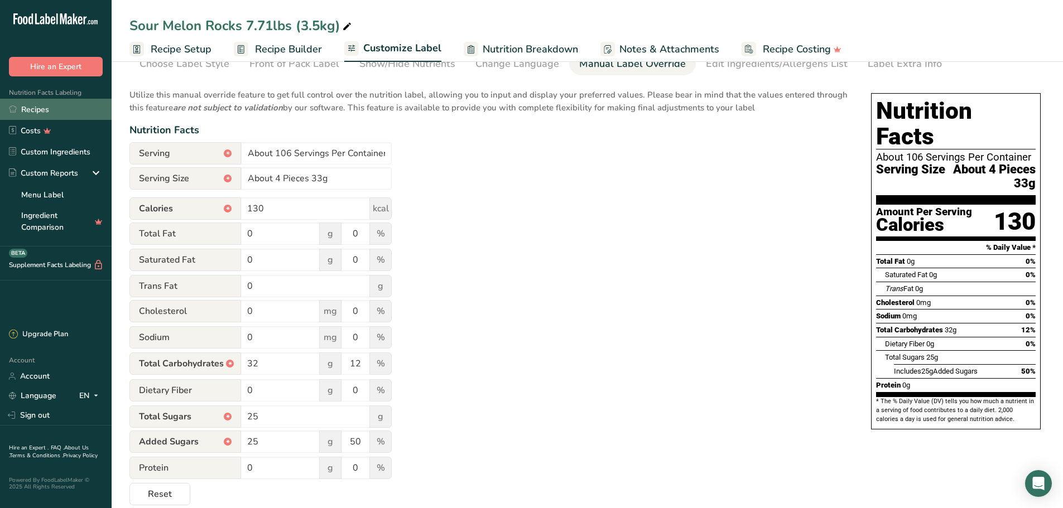
click at [78, 114] on link "Recipes" at bounding box center [56, 109] width 112 height 21
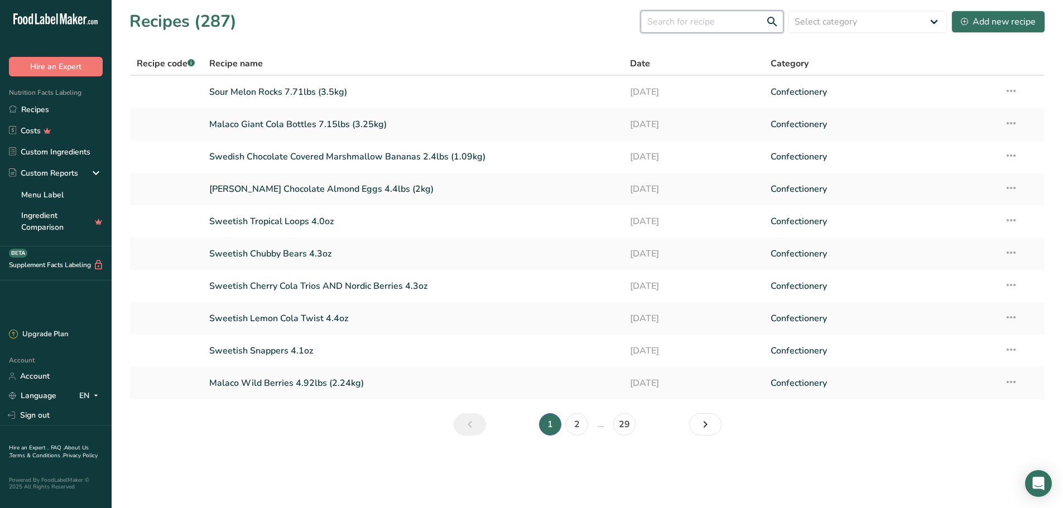
click at [526, 20] on input "text" at bounding box center [712, 22] width 143 height 22
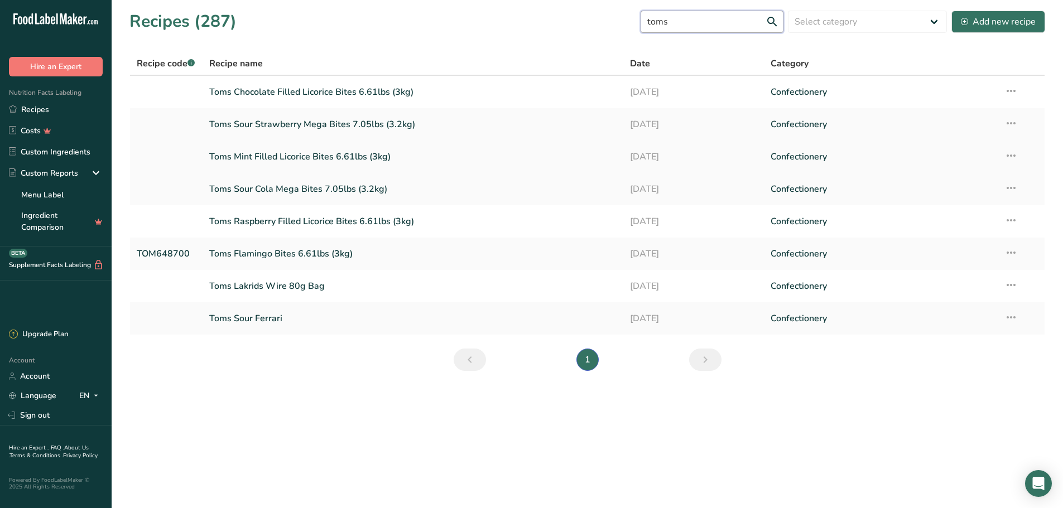
type input "toms"
click at [499, 156] on link "Toms Mint Filled Licorice Bites 6.61lbs (3kg)" at bounding box center [413, 156] width 408 height 23
